Goal: Task Accomplishment & Management: Manage account settings

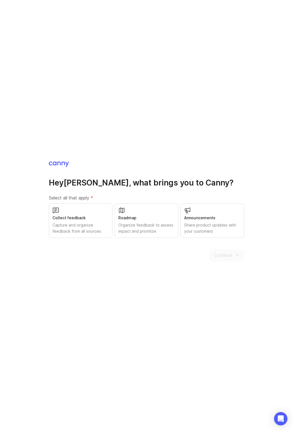
click at [79, 224] on div "Capture and organize feedback from all sources" at bounding box center [80, 228] width 56 height 12
drag, startPoint x: 164, startPoint y: 225, endPoint x: 193, endPoint y: 227, distance: 29.4
click at [164, 225] on div "Organize feedback to assess impact and prioritize" at bounding box center [146, 228] width 56 height 12
click at [216, 225] on div "Share product updates with your customers" at bounding box center [212, 228] width 56 height 12
click at [226, 255] on span "Continue" at bounding box center [223, 255] width 18 height 7
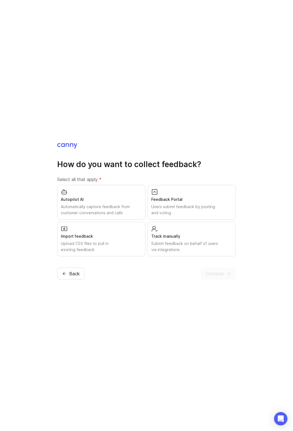
click at [189, 214] on div "Users submit feedback by posting and voting" at bounding box center [191, 210] width 81 height 12
click at [220, 275] on span "Continue" at bounding box center [214, 273] width 18 height 7
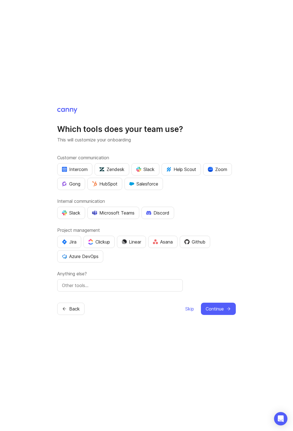
click at [252, 91] on div "Which tools does your team use? This will customize your onboarding Customer co…" at bounding box center [146, 215] width 293 height 431
click at [190, 309] on span "Skip" at bounding box center [189, 308] width 9 height 7
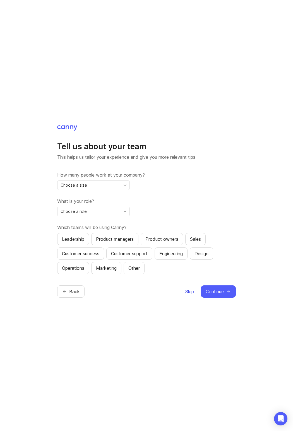
click at [190, 296] on button "Skip" at bounding box center [189, 291] width 9 height 12
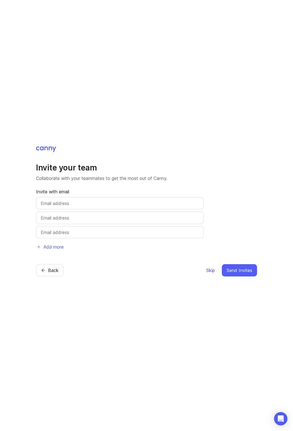
click at [212, 272] on span "Skip" at bounding box center [210, 270] width 9 height 7
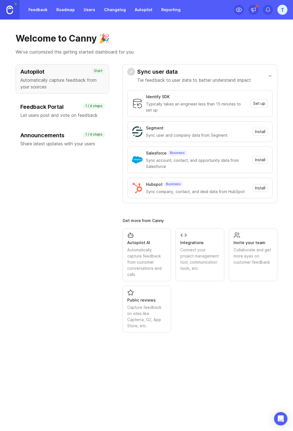
click at [40, 10] on link "Feedback" at bounding box center [38, 10] width 26 height 10
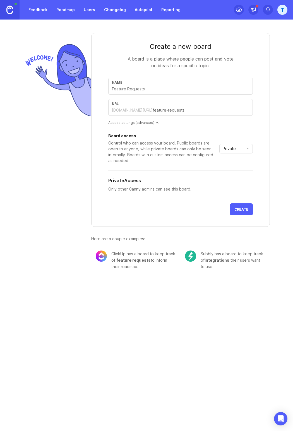
click at [60, 11] on link "Roadmap" at bounding box center [65, 10] width 25 height 10
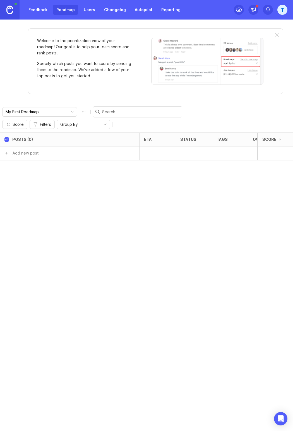
click at [92, 9] on link "Users" at bounding box center [89, 10] width 18 height 10
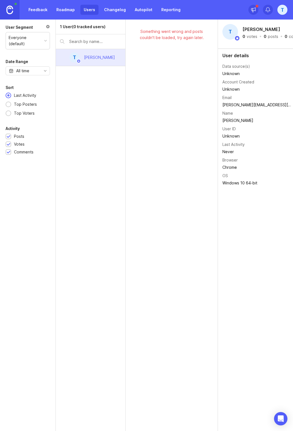
click at [112, 12] on link "Changelog" at bounding box center [115, 10] width 28 height 10
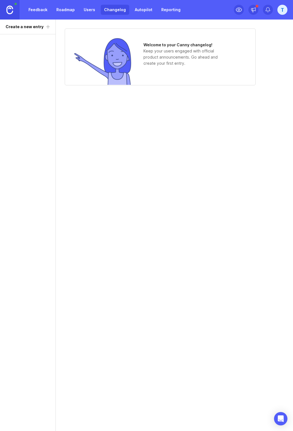
click at [137, 12] on link "Autopilot" at bounding box center [143, 10] width 24 height 10
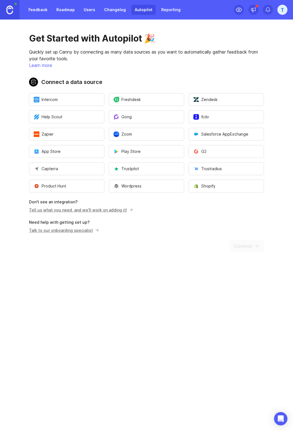
click at [122, 209] on link "Tell us what you need, and we'll work on adding it!" at bounding box center [80, 209] width 102 height 5
click at [277, 13] on div "T" at bounding box center [282, 10] width 10 height 10
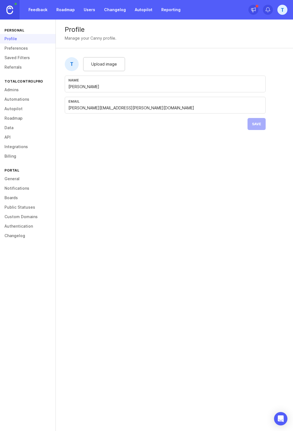
click at [28, 52] on link "Preferences" at bounding box center [27, 47] width 55 height 9
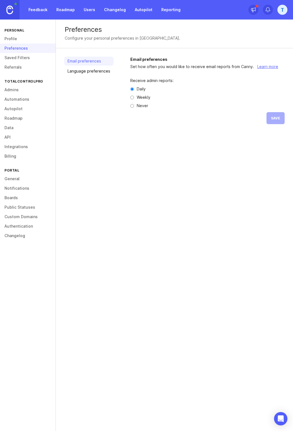
click at [28, 57] on link "Saved Filters" at bounding box center [27, 57] width 55 height 9
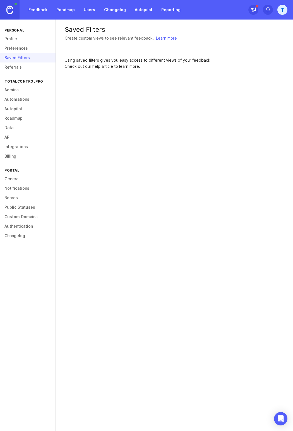
click at [29, 67] on link "Referrals" at bounding box center [27, 66] width 55 height 9
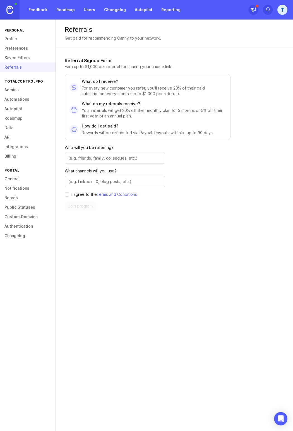
click at [33, 86] on link "Admins" at bounding box center [27, 89] width 55 height 9
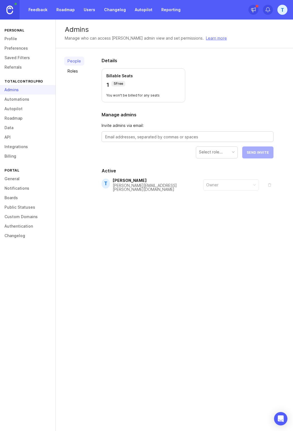
click at [29, 100] on link "Automations" at bounding box center [27, 99] width 55 height 9
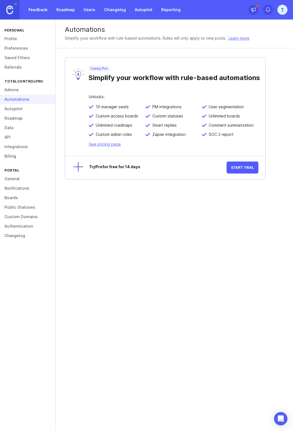
click at [30, 111] on link "Autopilot" at bounding box center [27, 108] width 55 height 9
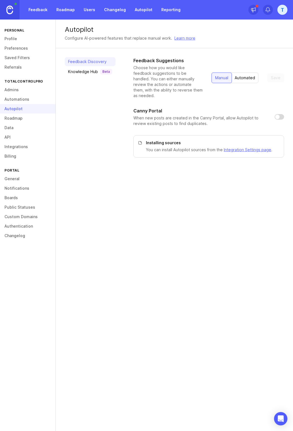
click at [31, 116] on link "Roadmap" at bounding box center [27, 117] width 55 height 9
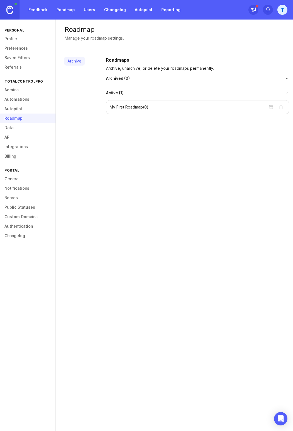
click at [33, 128] on link "Data" at bounding box center [27, 127] width 55 height 9
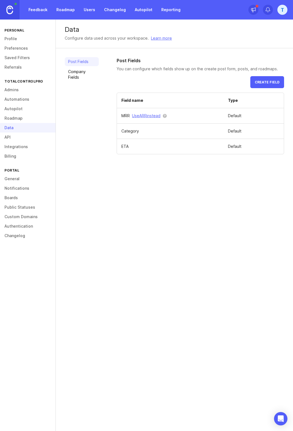
click at [32, 135] on link "API" at bounding box center [27, 136] width 55 height 9
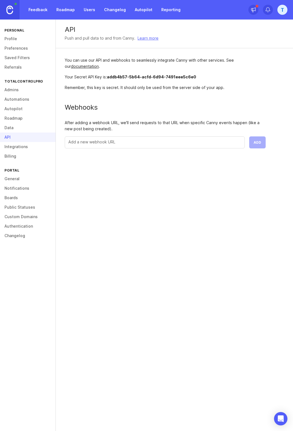
click at [32, 144] on link "Integrations" at bounding box center [27, 146] width 55 height 9
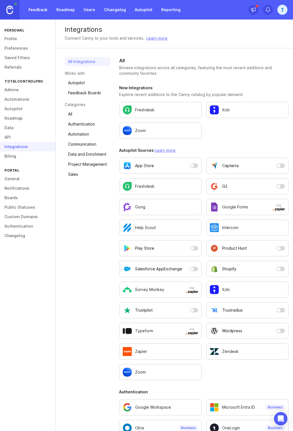
click at [31, 153] on link "Billing" at bounding box center [27, 155] width 55 height 9
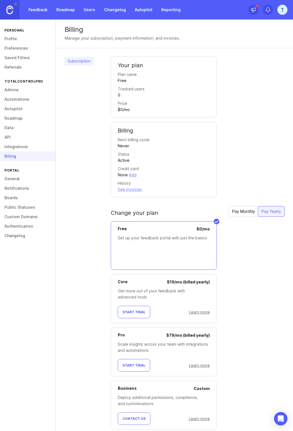
click at [20, 181] on link "General" at bounding box center [27, 178] width 55 height 9
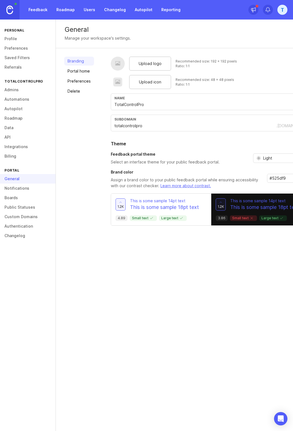
click at [272, 185] on div "#525df9" at bounding box center [289, 181] width 45 height 15
click at [289, 178] on input "#525df9" at bounding box center [286, 178] width 34 height 6
click at [292, 178] on input "#525df9" at bounding box center [286, 178] width 34 height 6
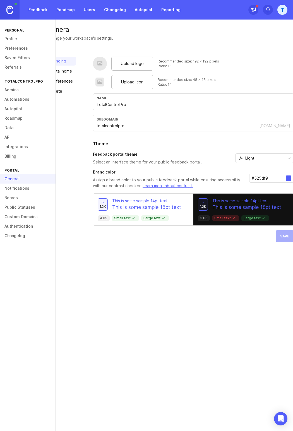
drag, startPoint x: 289, startPoint y: 182, endPoint x: 286, endPoint y: 179, distance: 4.5
click at [289, 182] on div "#525df9" at bounding box center [271, 178] width 45 height 9
click at [286, 179] on div at bounding box center [288, 178] width 6 height 6
click at [286, 178] on div at bounding box center [288, 178] width 6 height 6
drag, startPoint x: 286, startPoint y: 178, endPoint x: 263, endPoint y: 179, distance: 22.6
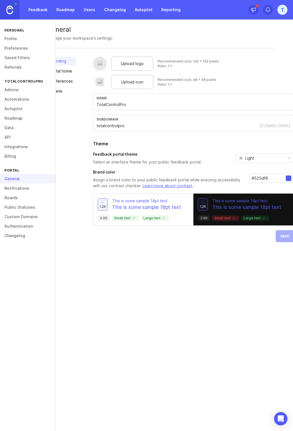
click at [285, 178] on div at bounding box center [288, 178] width 6 height 6
click at [267, 178] on input "#525df9" at bounding box center [268, 178] width 34 height 6
click at [272, 178] on input "#525df9" at bounding box center [268, 178] width 34 height 6
click at [268, 178] on input "#525df9" at bounding box center [268, 178] width 34 height 6
paste input "470d7d"
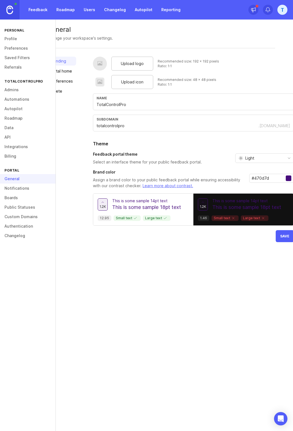
type input "#470d7d"
click at [252, 259] on div "General Manage your workspace's settings. Branding Portal home Preferences Dele…" at bounding box center [174, 225] width 237 height 411
click at [265, 159] on div "Light" at bounding box center [259, 158] width 49 height 9
click at [260, 184] on li "Dark" at bounding box center [263, 187] width 58 height 9
click at [252, 159] on span "Dark" at bounding box center [249, 158] width 9 height 6
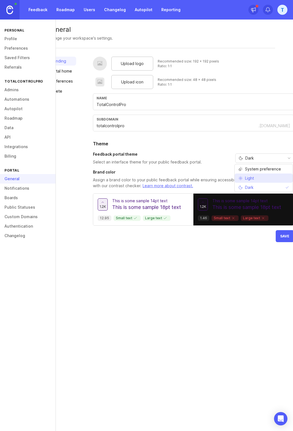
click at [253, 176] on span "Light" at bounding box center [249, 178] width 9 height 6
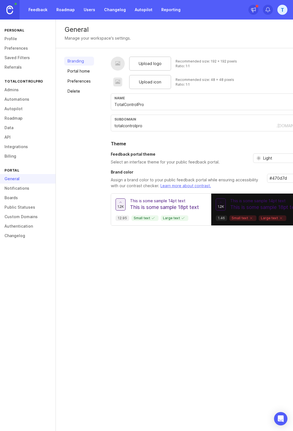
click at [21, 217] on link "Custom Domains" at bounding box center [27, 216] width 55 height 9
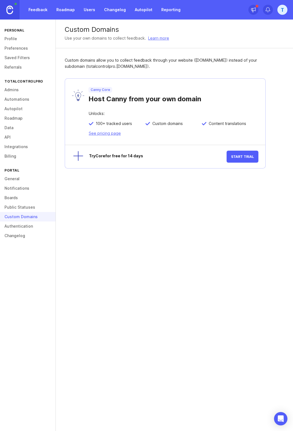
click at [20, 207] on link "Public Statuses" at bounding box center [27, 206] width 55 height 9
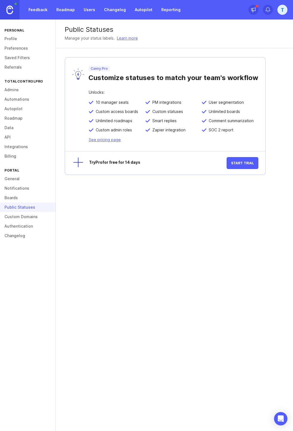
click at [19, 197] on link "Boards" at bounding box center [27, 197] width 55 height 9
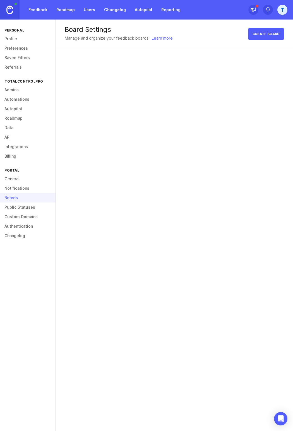
click at [19, 188] on link "Notifications" at bounding box center [27, 187] width 55 height 9
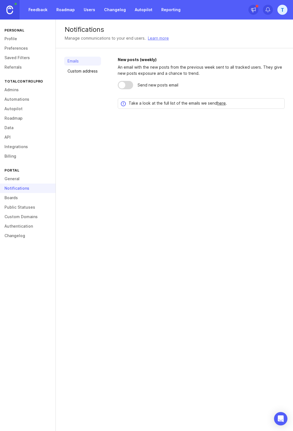
click at [19, 179] on link "General" at bounding box center [27, 178] width 55 height 9
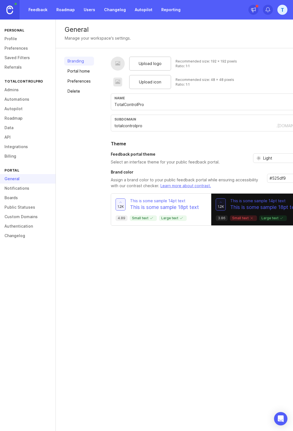
click at [22, 227] on link "Authentication" at bounding box center [27, 225] width 55 height 9
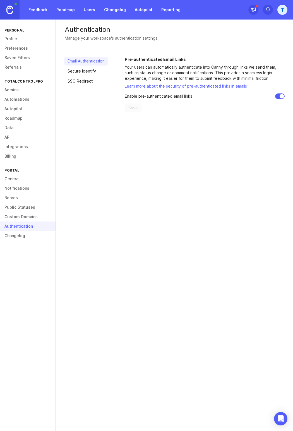
click at [25, 236] on link "Changelog" at bounding box center [27, 235] width 55 height 9
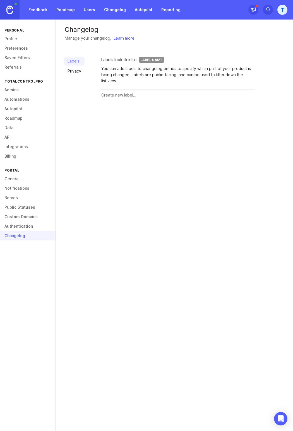
click at [31, 216] on link "Custom Domains" at bounding box center [27, 216] width 55 height 9
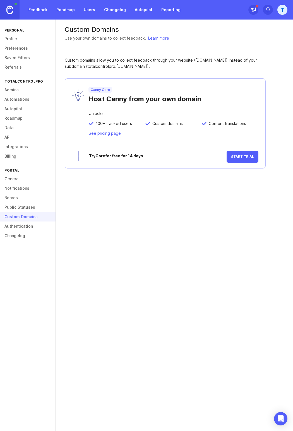
click at [30, 207] on link "Public Statuses" at bounding box center [27, 206] width 55 height 9
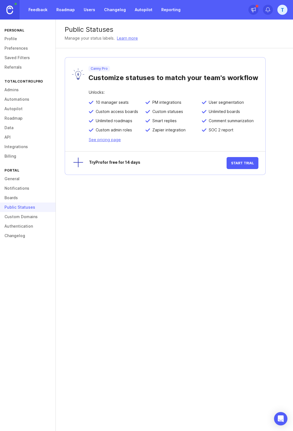
click at [34, 223] on link "Authentication" at bounding box center [27, 225] width 55 height 9
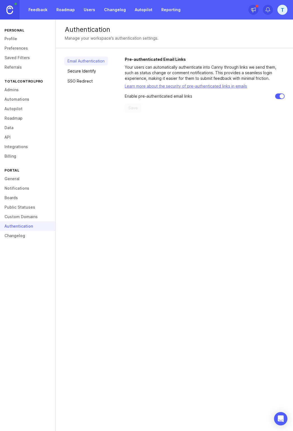
click at [33, 219] on link "Custom Domains" at bounding box center [27, 216] width 55 height 9
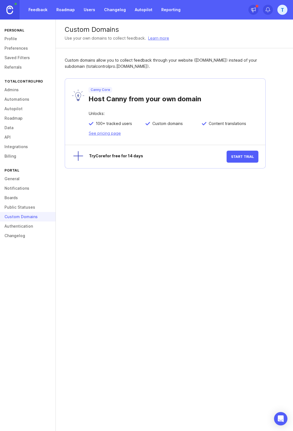
click at [285, 14] on div "T" at bounding box center [282, 10] width 10 height 10
click at [208, 38] on div "Use your own domains to collect feedback. Learn more" at bounding box center [174, 38] width 219 height 6
